Goal: Task Accomplishment & Management: Manage account settings

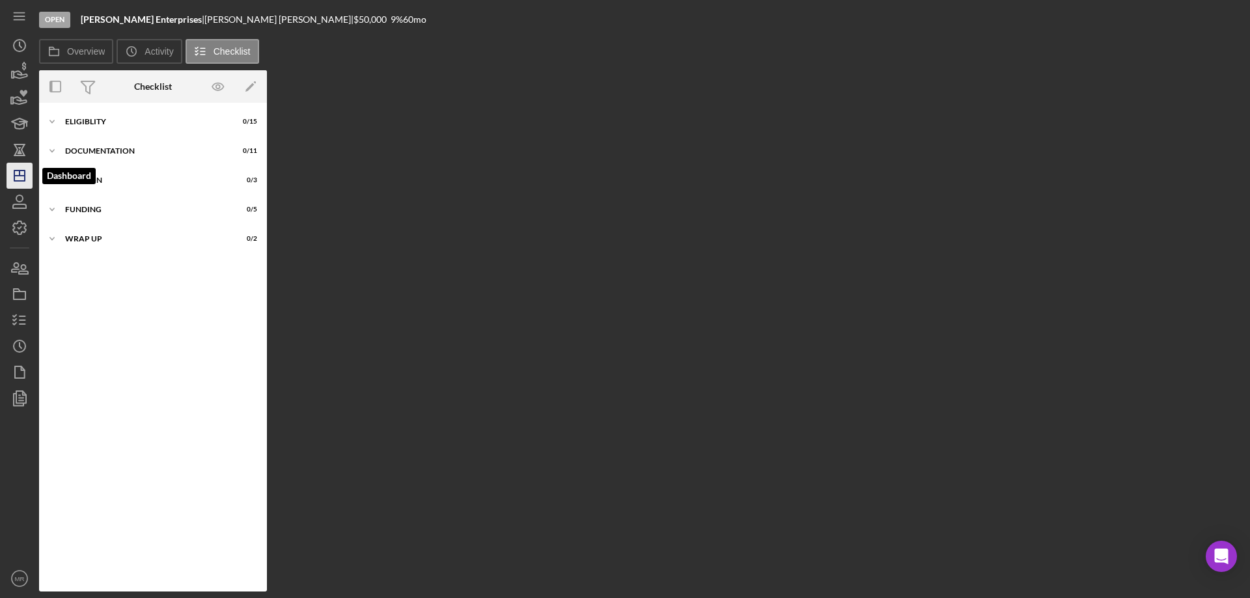
click at [17, 174] on icon "Icon/Dashboard" at bounding box center [19, 175] width 33 height 33
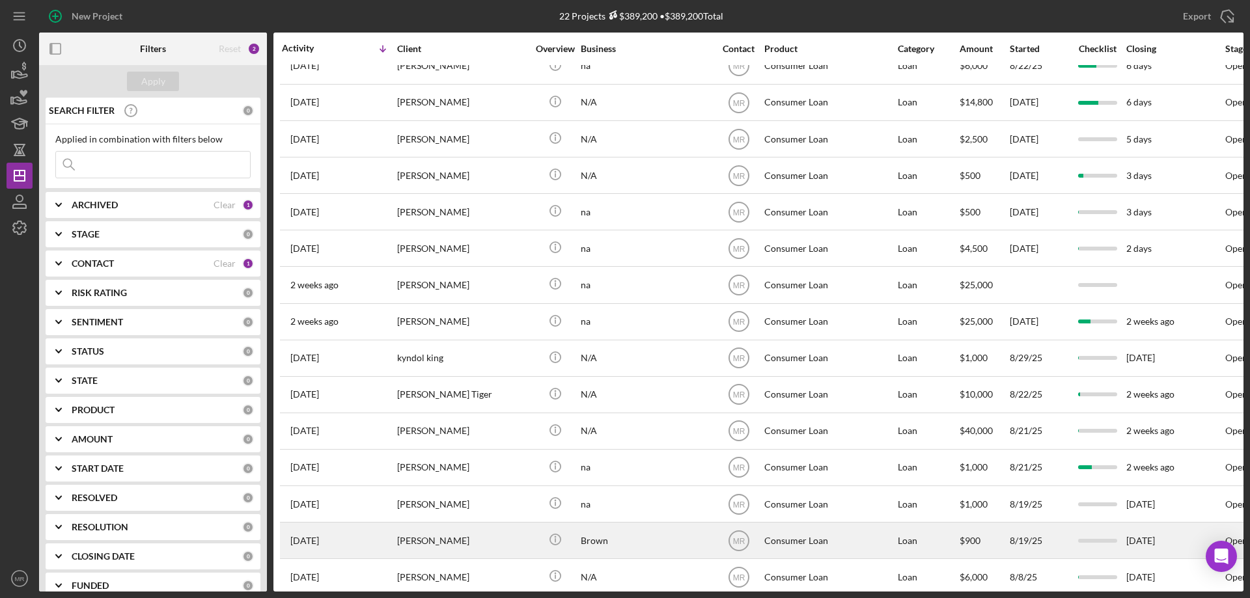
scroll to position [294, 0]
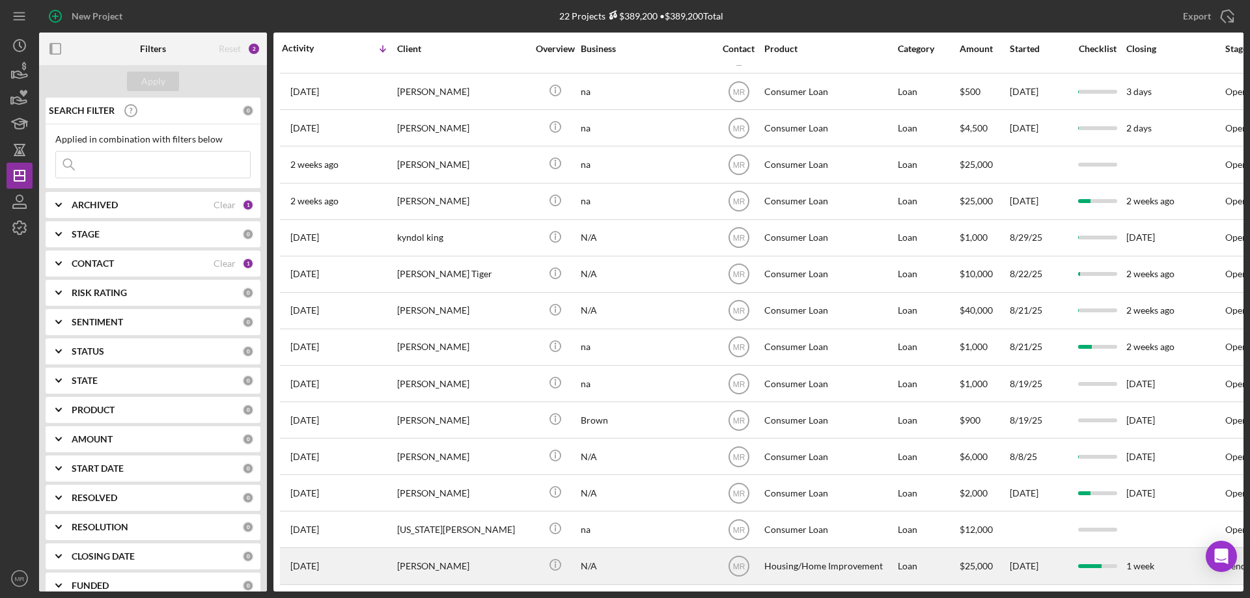
click at [614, 560] on div "N/A" at bounding box center [646, 566] width 130 height 34
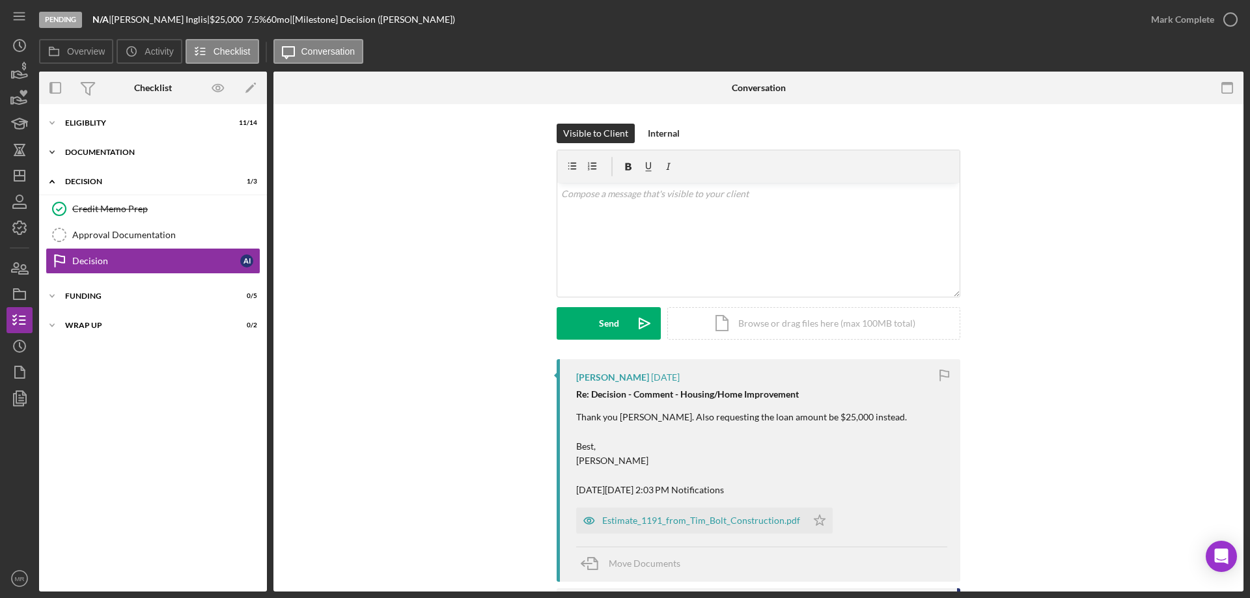
click at [103, 150] on div "Documentation" at bounding box center [158, 152] width 186 height 8
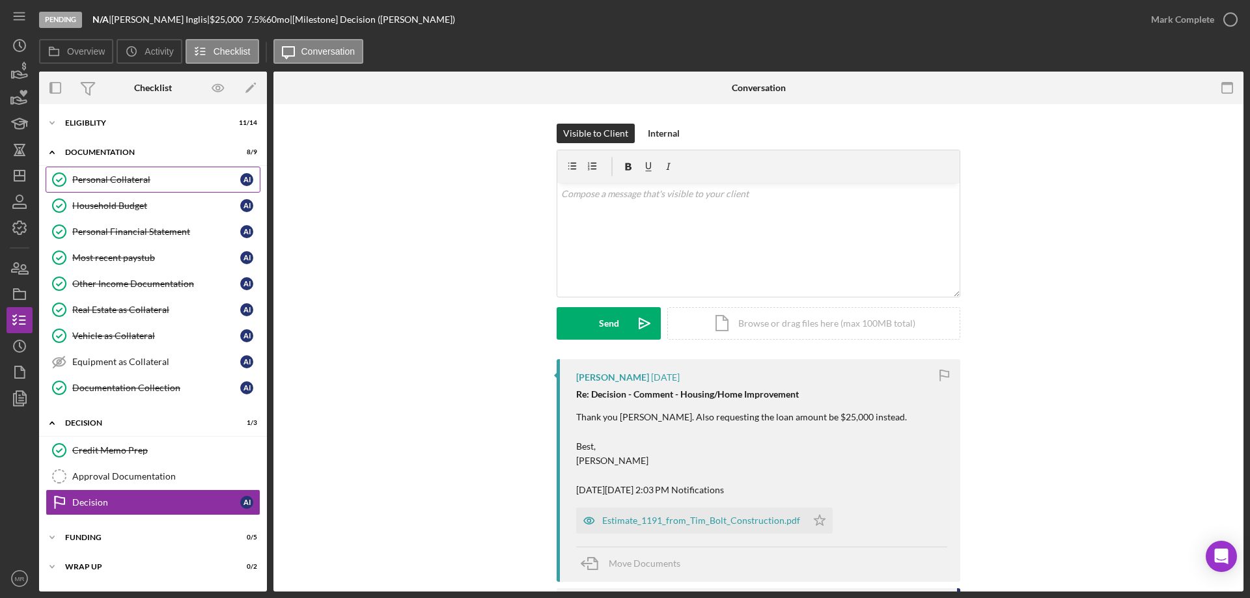
click at [111, 178] on div "Personal Collateral" at bounding box center [156, 179] width 168 height 10
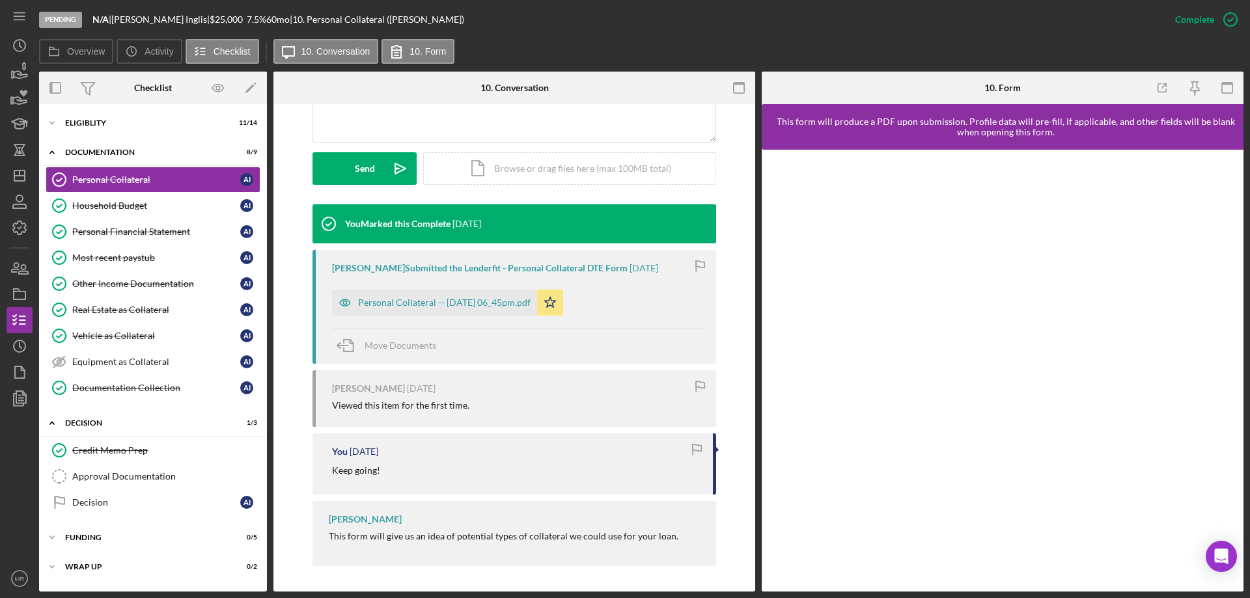
scroll to position [335, 0]
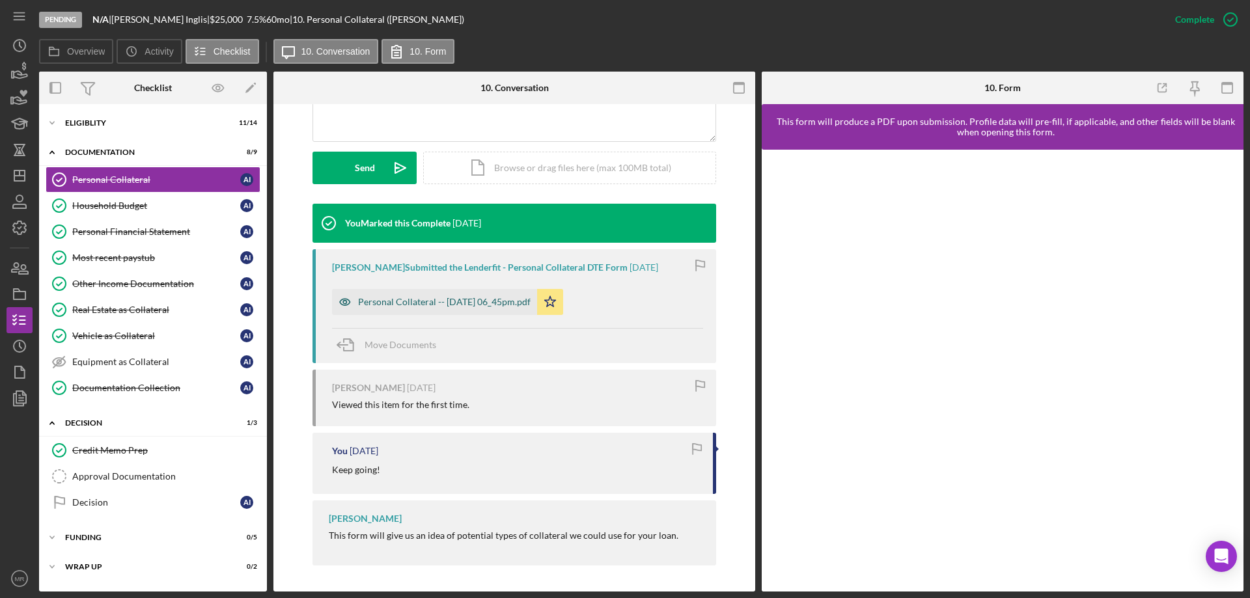
click at [439, 305] on div "Personal Collateral -- [DATE] 06_45pm.pdf" at bounding box center [444, 302] width 172 height 10
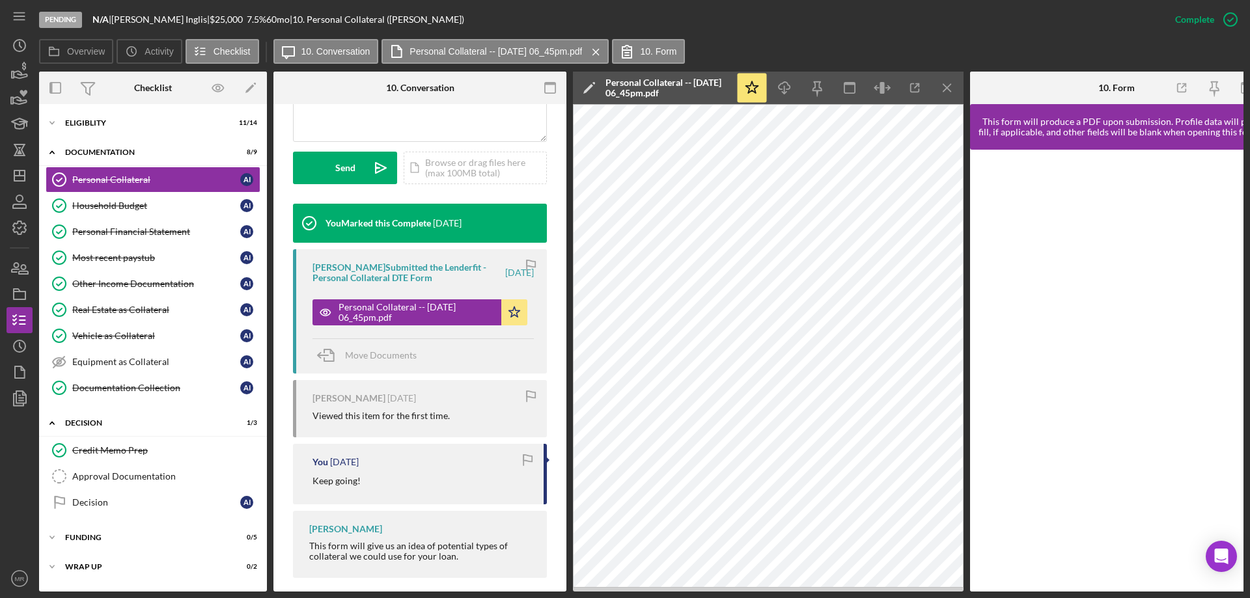
click at [593, 14] on div "Pending N/A | [PERSON_NAME] | $25,000 7.5 % 60 mo | 10. Personal Collateral ([P…" at bounding box center [600, 19] width 1123 height 39
click at [17, 183] on icon "Icon/Dashboard" at bounding box center [19, 175] width 33 height 33
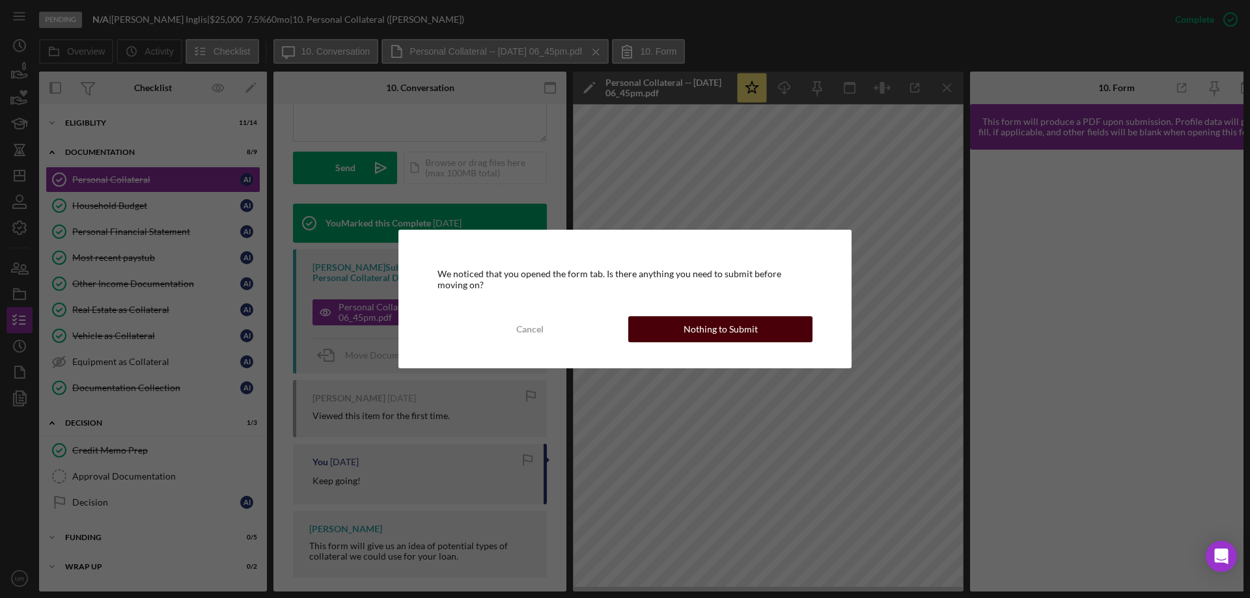
click at [721, 325] on div "Nothing to Submit" at bounding box center [720, 329] width 74 height 26
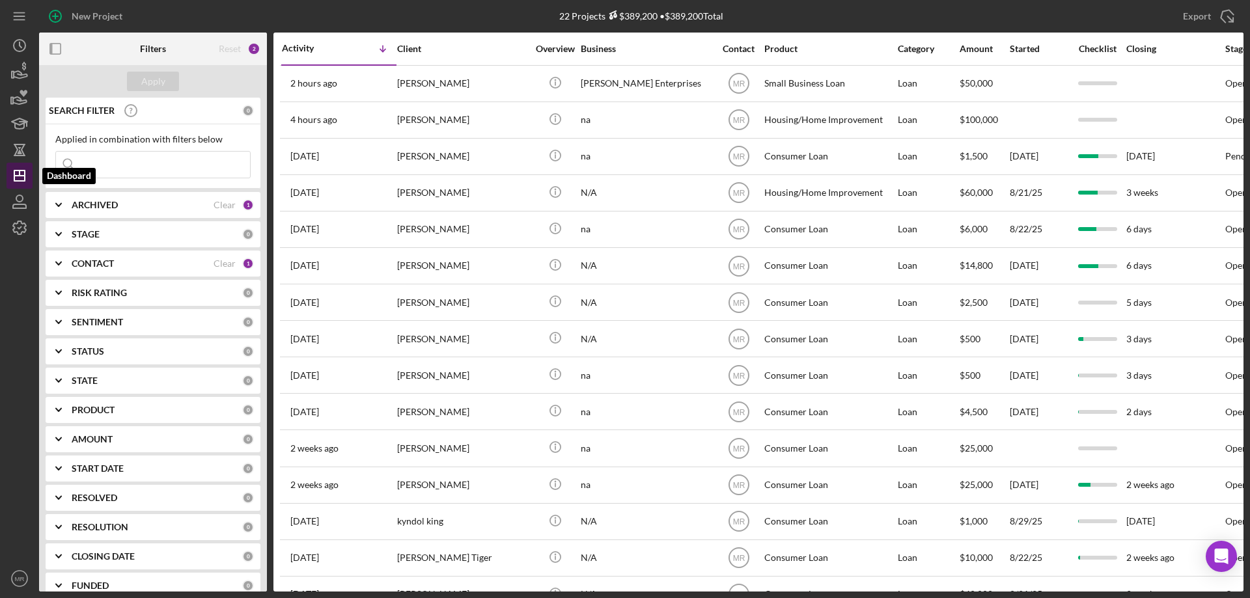
click at [19, 179] on icon "Icon/Dashboard" at bounding box center [19, 175] width 33 height 33
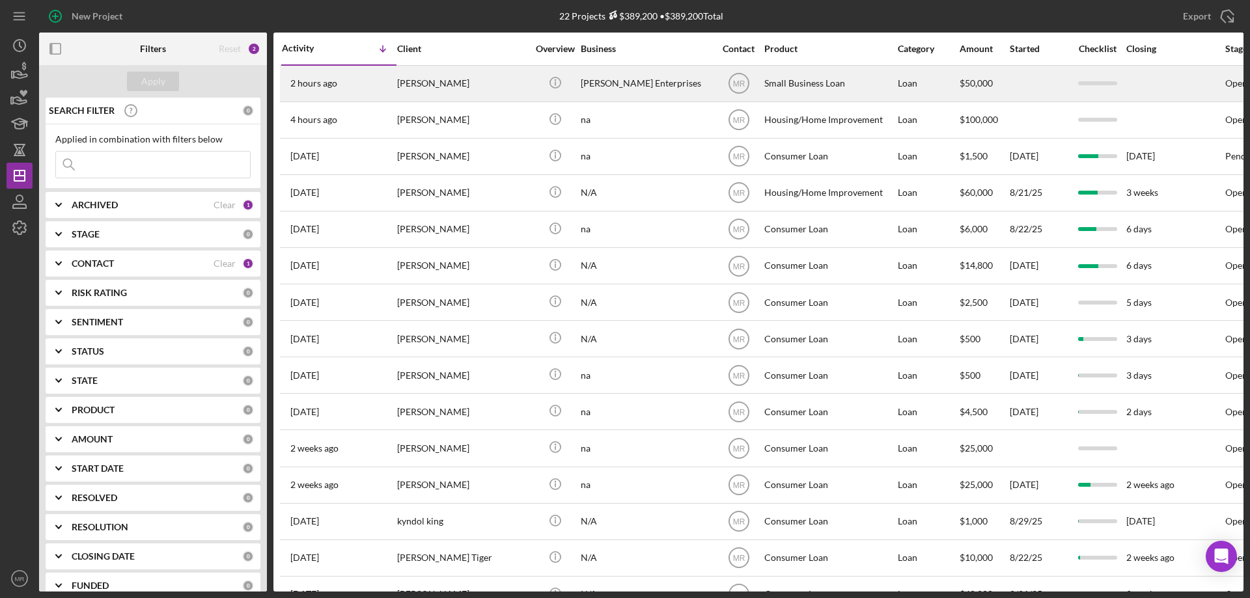
click at [642, 77] on div "[PERSON_NAME] Enterprises" at bounding box center [646, 83] width 130 height 34
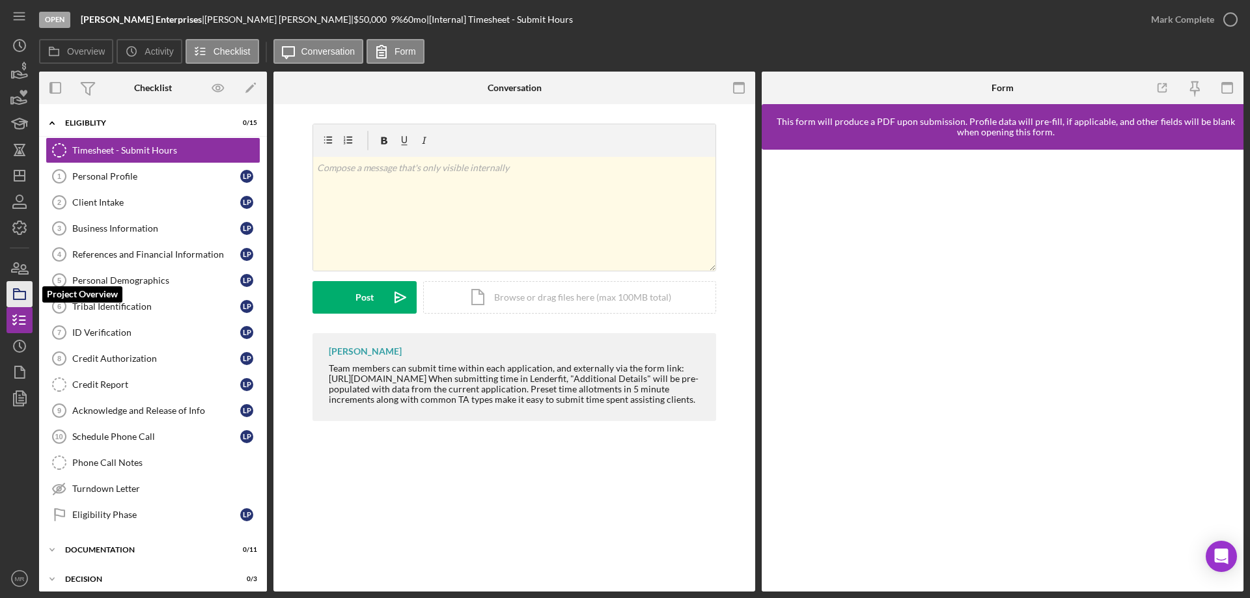
click at [21, 292] on rect "button" at bounding box center [20, 296] width 12 height 8
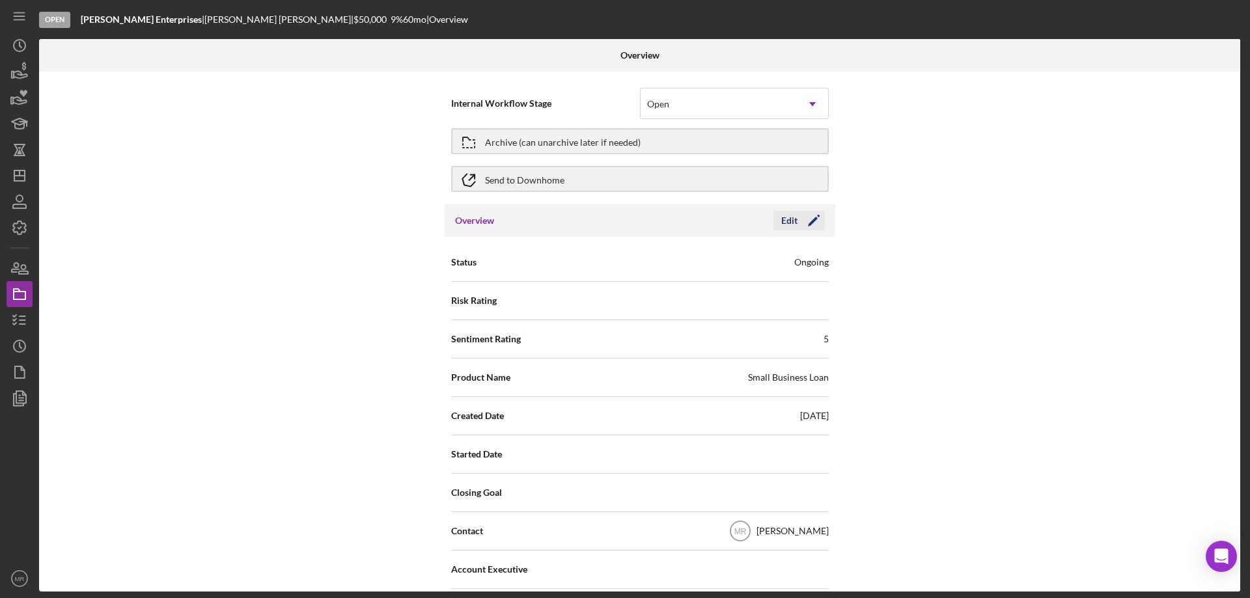
click at [801, 219] on icon "Icon/Edit" at bounding box center [813, 220] width 33 height 33
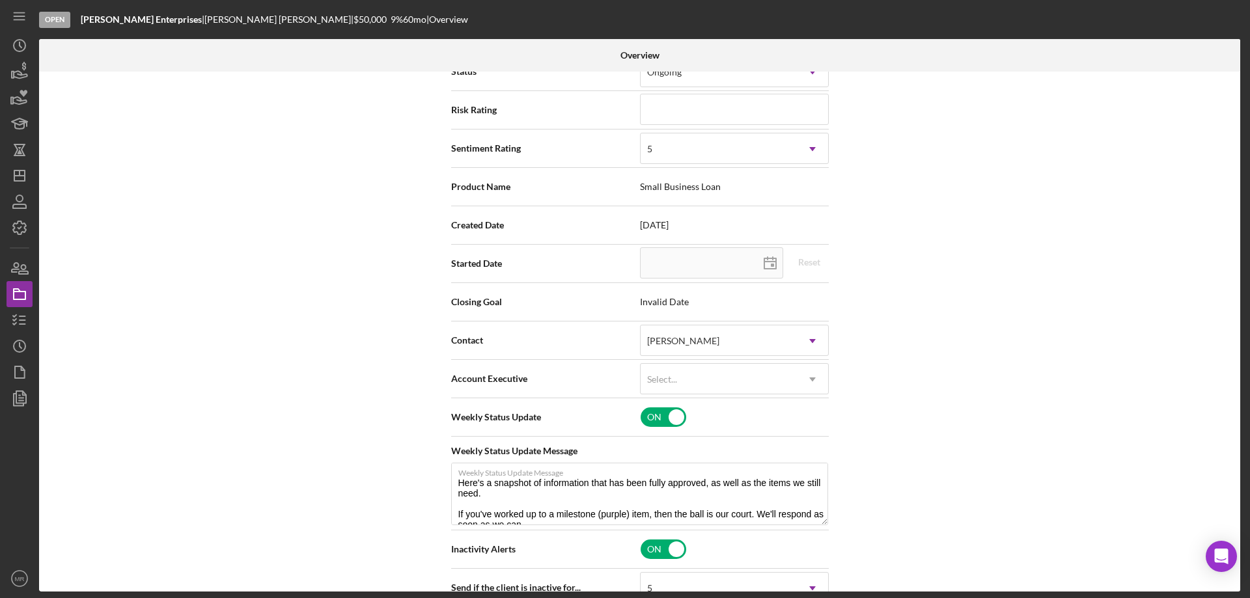
scroll to position [260, 0]
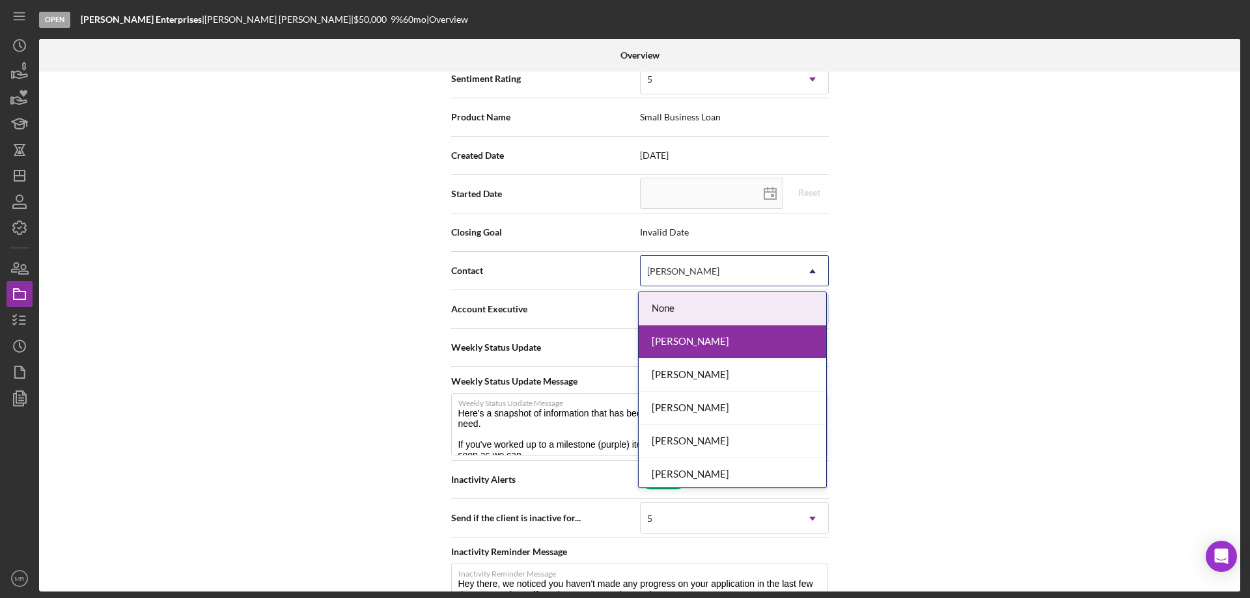
click at [814, 268] on icon "Icon/Dropdown Arrow" at bounding box center [812, 271] width 31 height 31
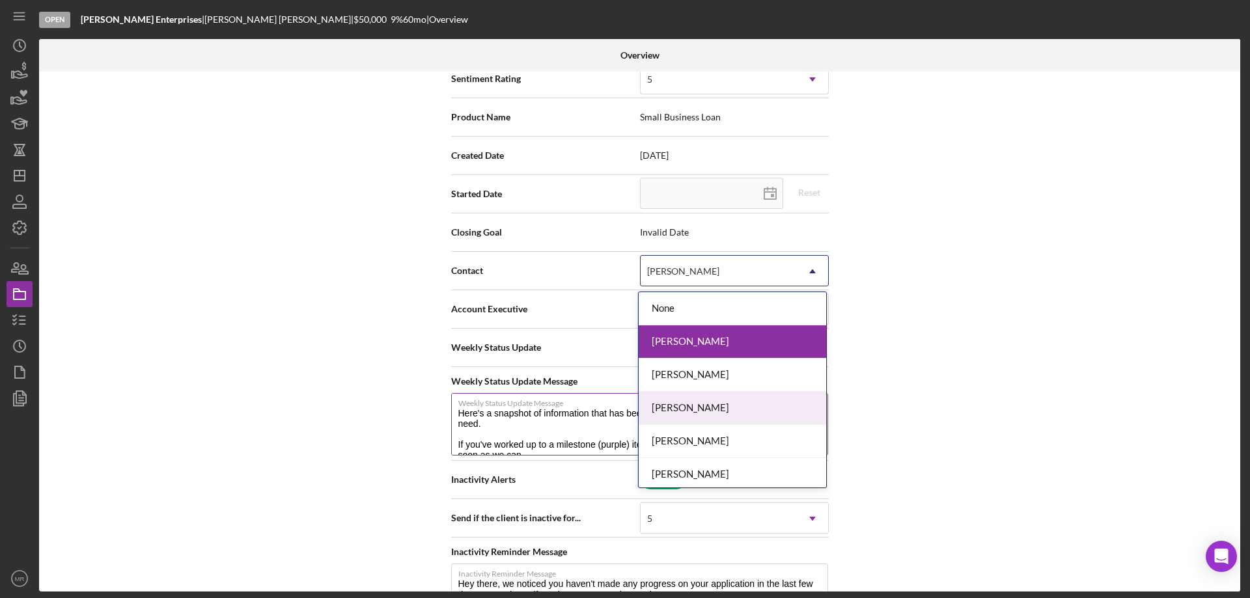
click at [738, 401] on div "[PERSON_NAME]" at bounding box center [732, 408] width 187 height 33
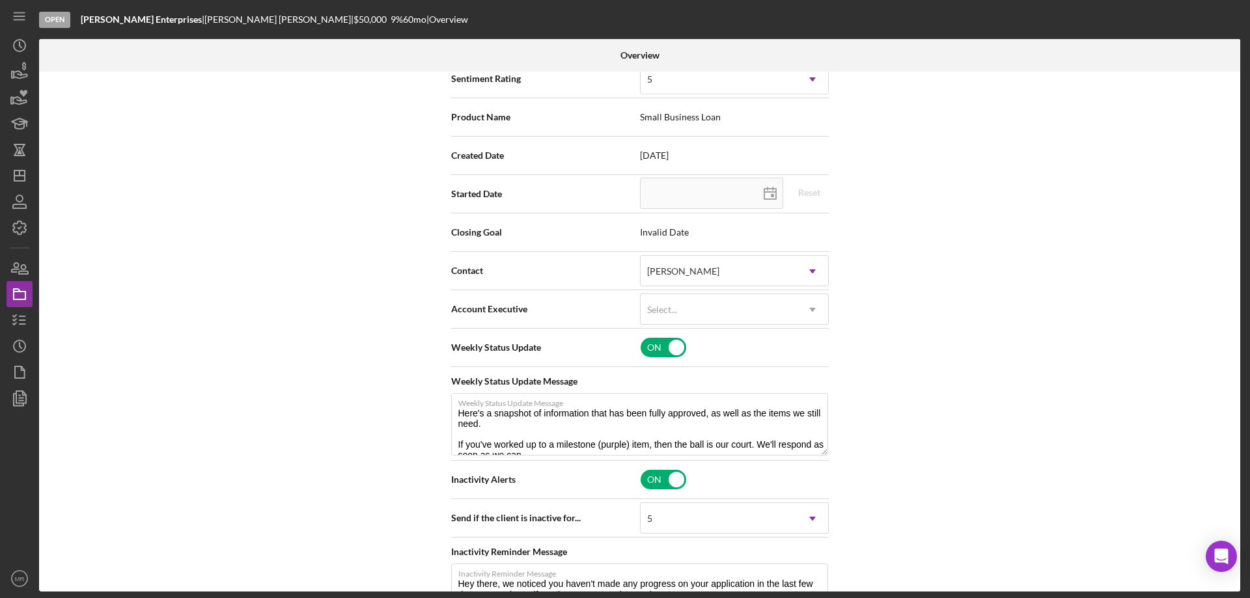
scroll to position [65, 0]
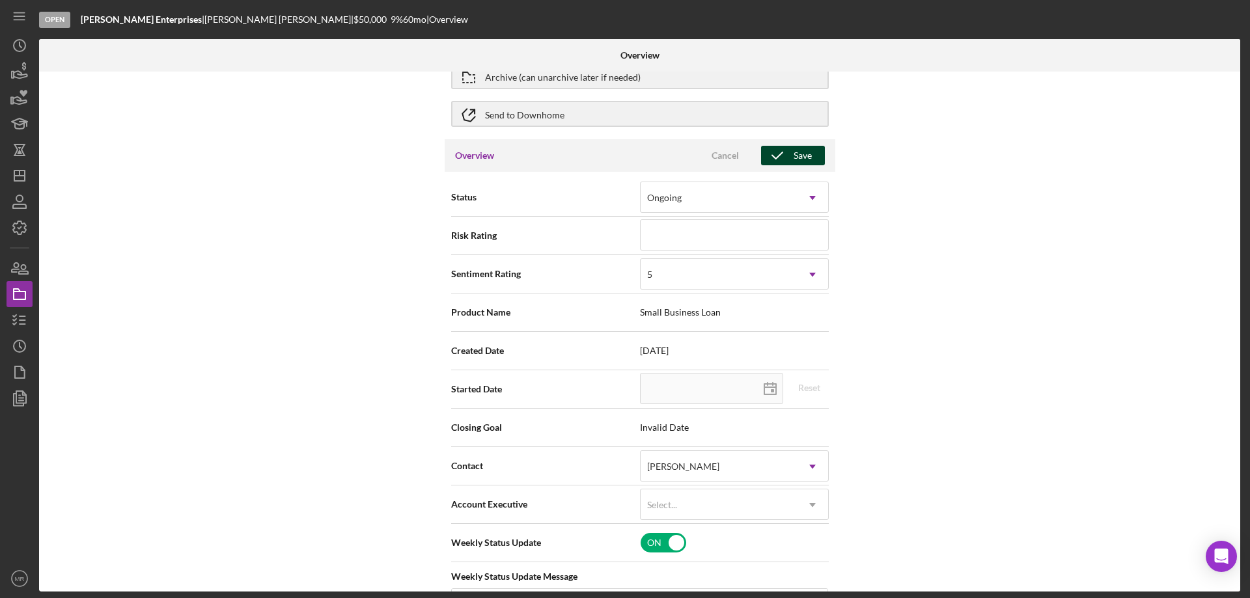
click at [793, 155] on div "Save" at bounding box center [802, 156] width 18 height 20
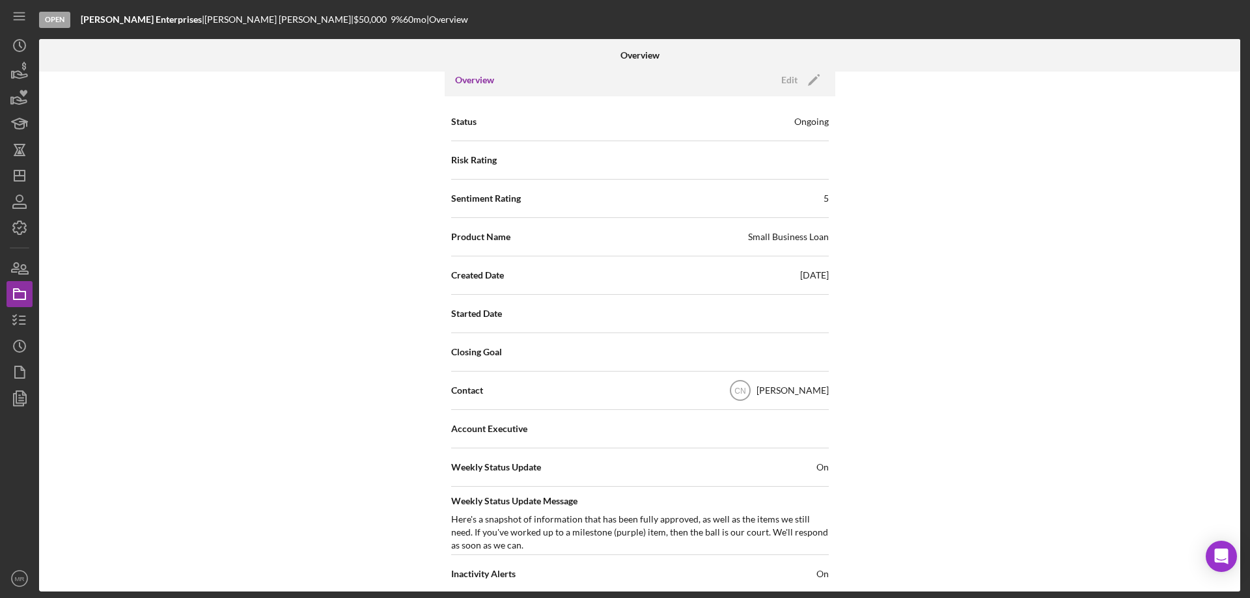
scroll to position [0, 0]
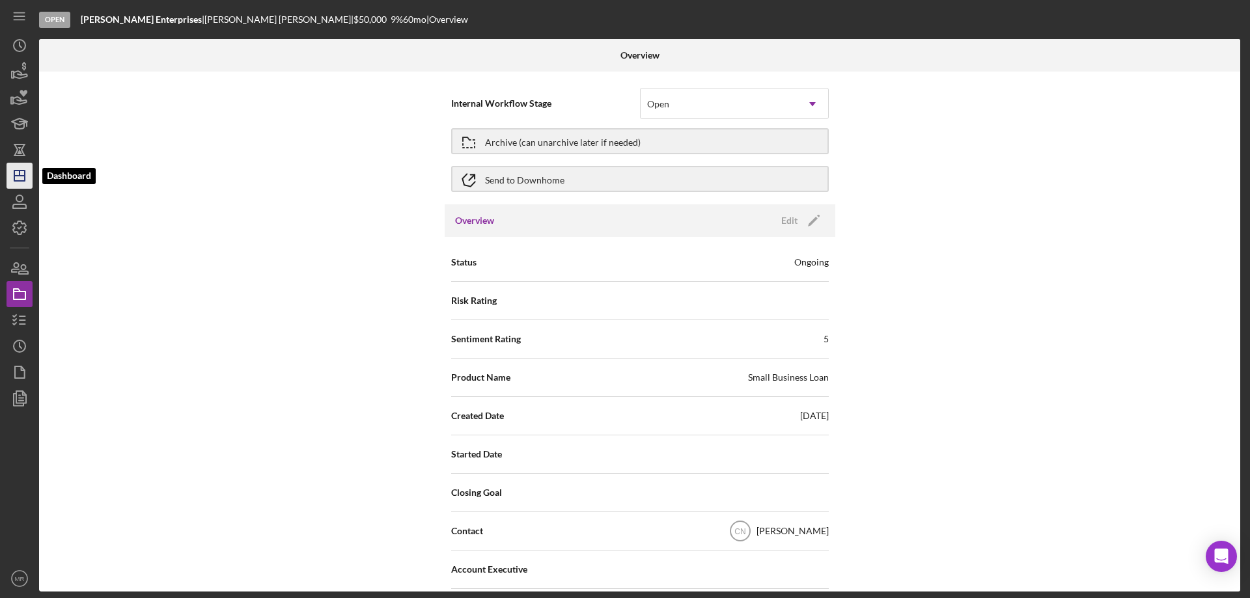
click at [24, 181] on polygon "button" at bounding box center [19, 176] width 10 height 10
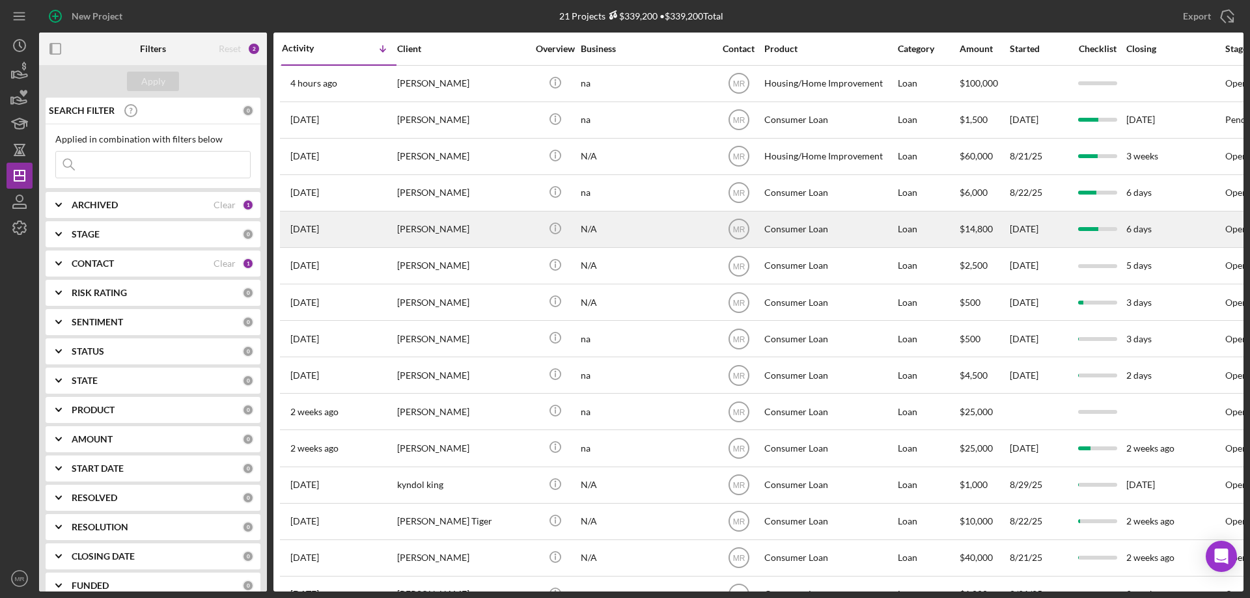
click at [655, 228] on div "N/A" at bounding box center [646, 229] width 130 height 34
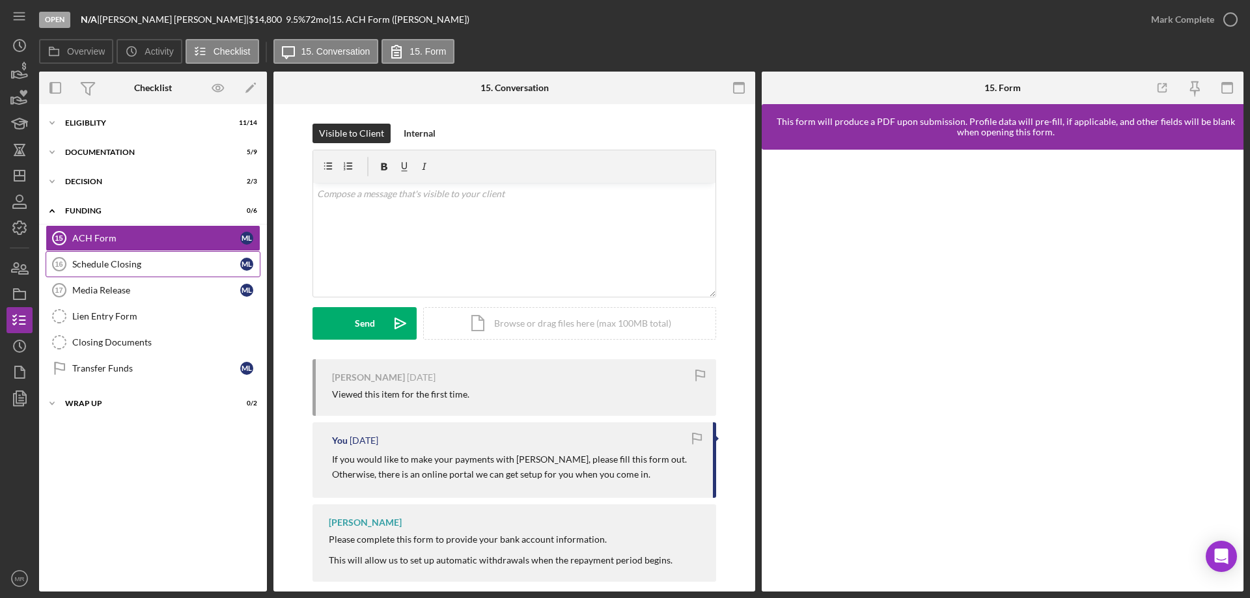
click at [117, 263] on div "Schedule Closing" at bounding box center [156, 264] width 168 height 10
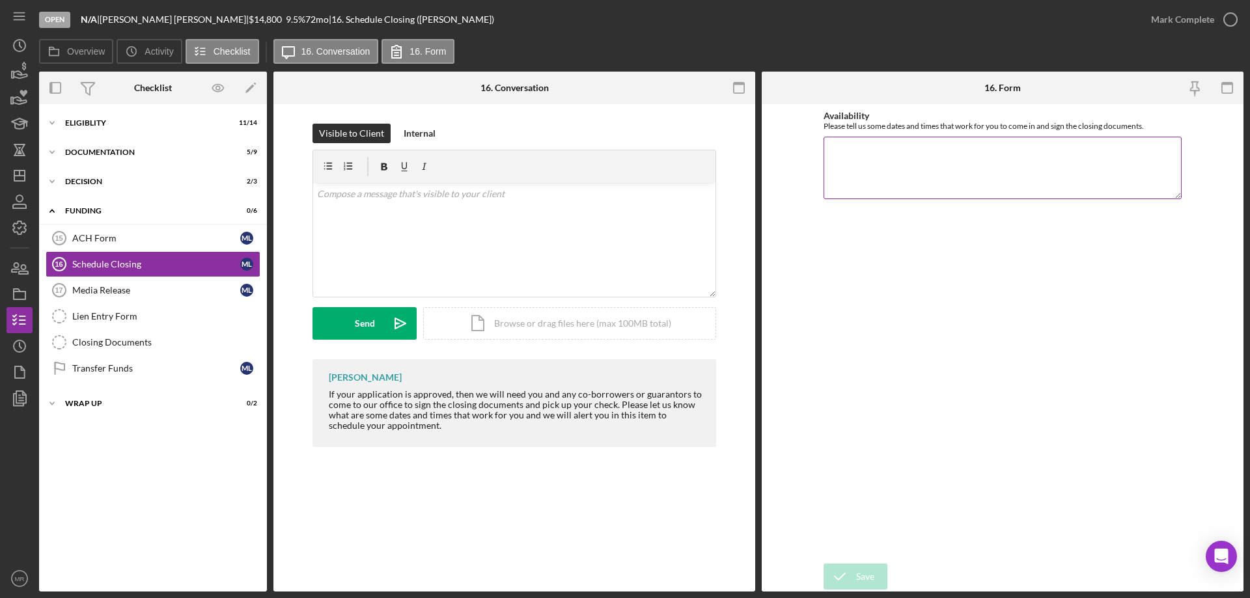
drag, startPoint x: 846, startPoint y: 148, endPoint x: 982, endPoint y: 162, distance: 137.4
click at [846, 146] on textarea "Availability" at bounding box center [1002, 168] width 358 height 62
